Goal: Find specific page/section: Find specific page/section

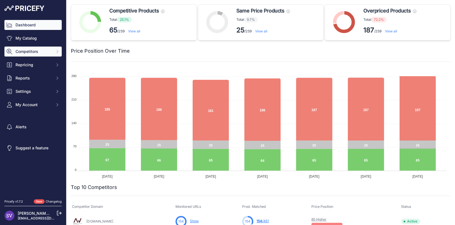
click at [33, 53] on span "Competitors" at bounding box center [33, 52] width 36 height 6
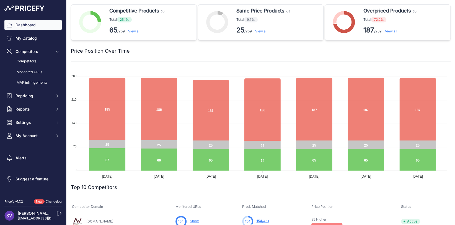
click at [33, 61] on link "Competitors" at bounding box center [32, 61] width 57 height 10
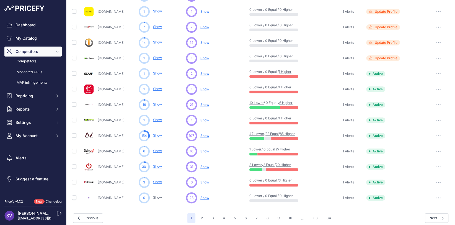
scroll to position [229, 0]
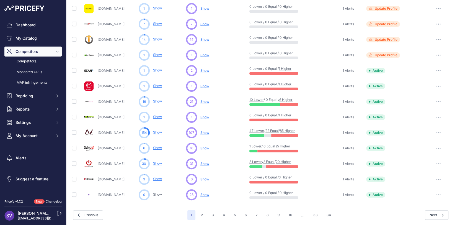
click at [159, 134] on p "Show" at bounding box center [157, 132] width 9 height 5
click at [159, 133] on link "Show" at bounding box center [157, 132] width 9 height 4
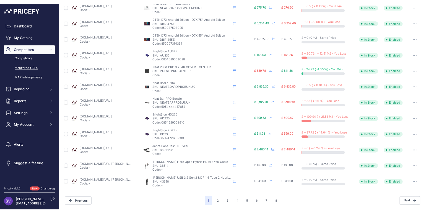
scroll to position [227, 0]
